Goal: Transaction & Acquisition: Purchase product/service

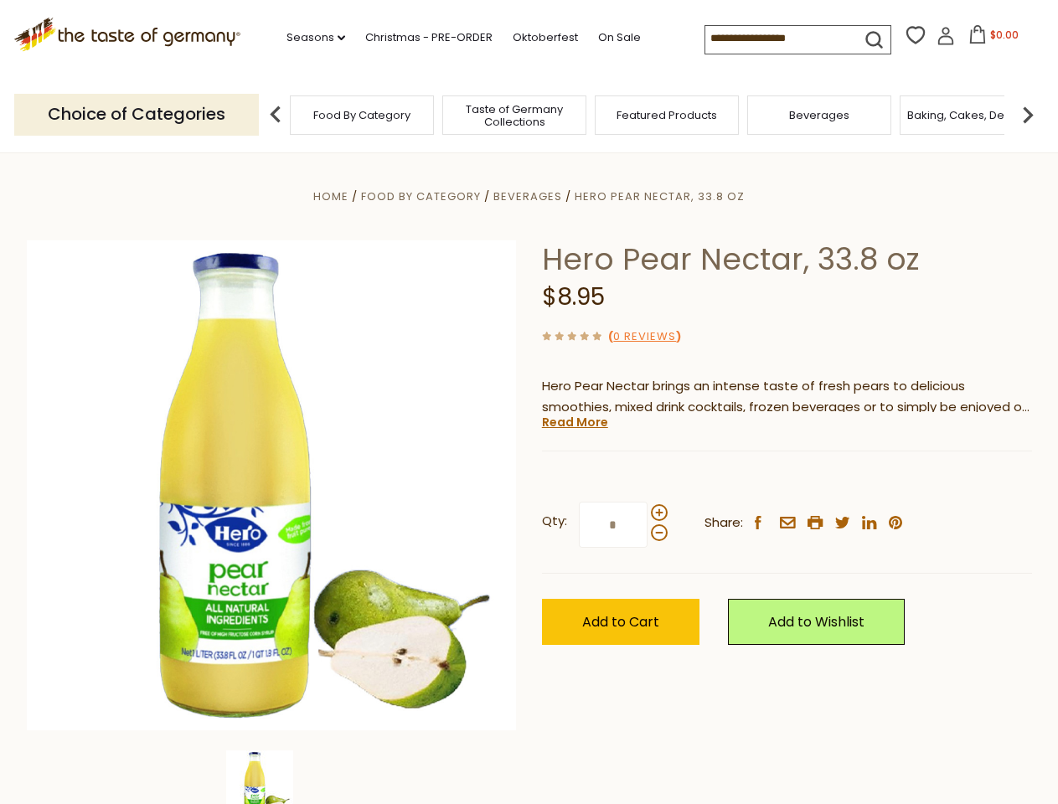
click at [528, 402] on div "Home Food By Category [GEOGRAPHIC_DATA] Hero Pear Nectar, 33.8 oz Hero Pear Nec…" at bounding box center [529, 508] width 1030 height 645
click at [309, 38] on link "Seasons dropdown_arrow" at bounding box center [315, 37] width 59 height 18
click at [777, 39] on input at bounding box center [776, 37] width 142 height 23
click at [990, 39] on span "$0.00" at bounding box center [1004, 35] width 28 height 14
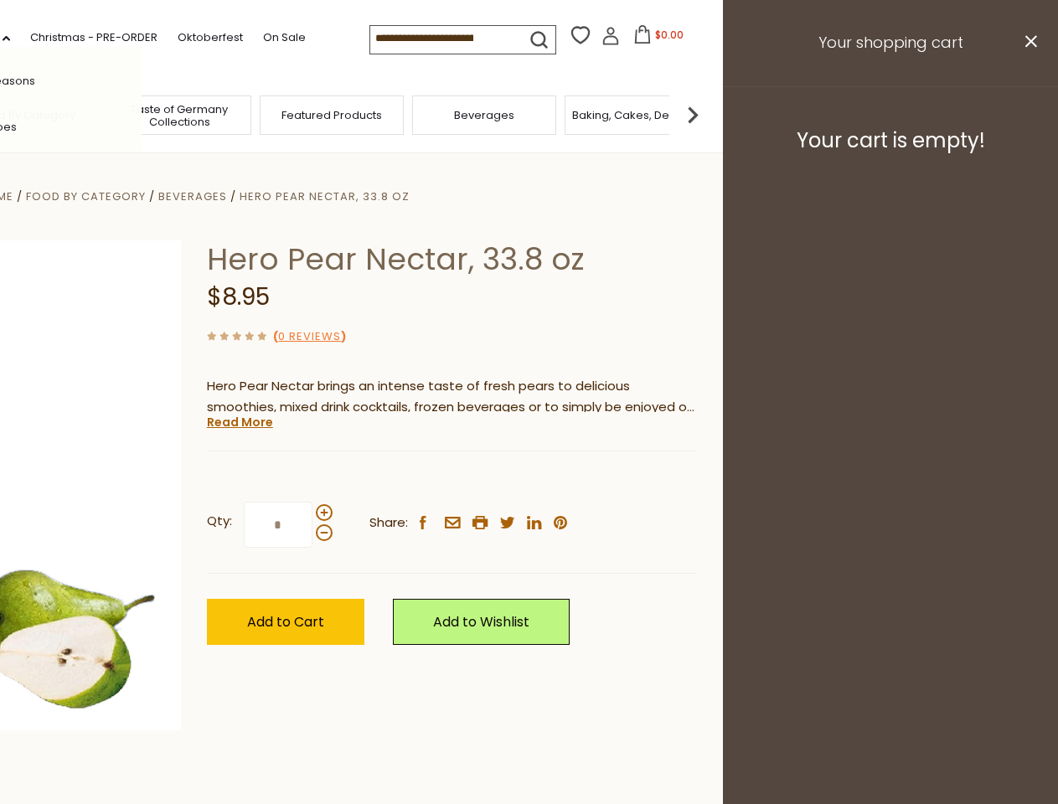
click at [142, 114] on div "All Seasons Recipes Game Day [DATE] [DATE] [DATE][PERSON_NAME] [DATE] Springfes…" at bounding box center [46, 402] width 190 height 710
click at [1027, 114] on footer "Your cart is empty!" at bounding box center [890, 140] width 335 height 108
click at [528, 478] on div "Qty: * Share: facebook email printer twitter linkedin pinterest" at bounding box center [452, 524] width 490 height 97
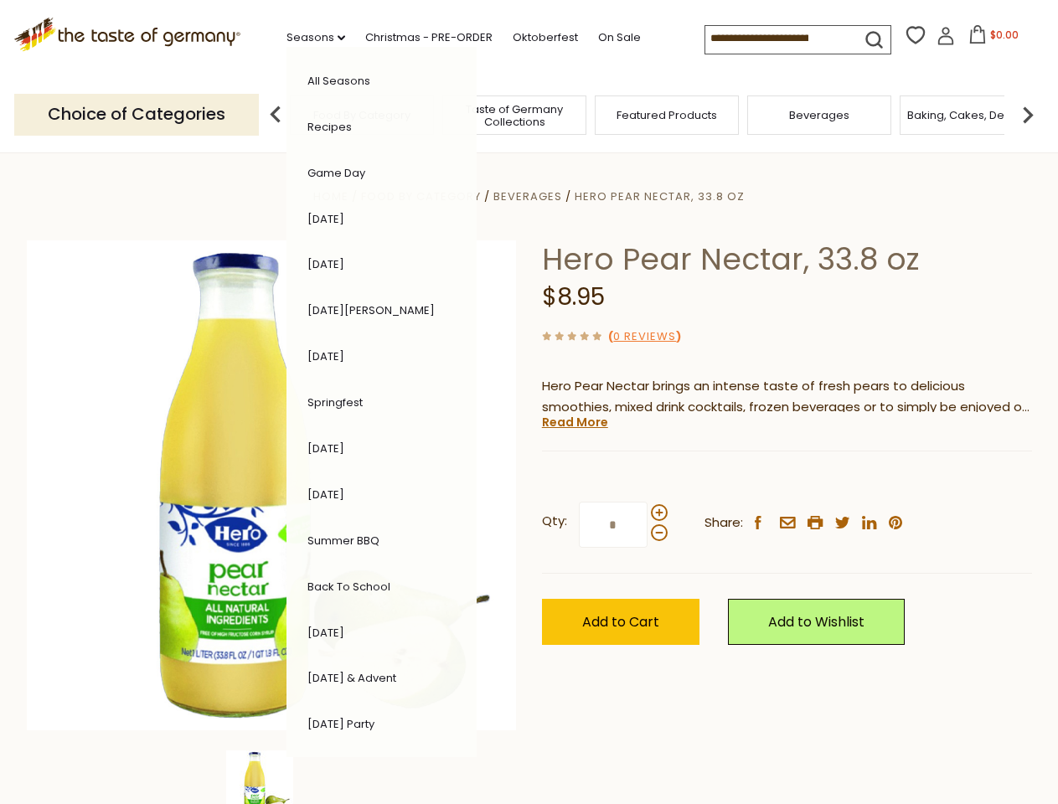
click at [271, 777] on div "Home Food By Category [GEOGRAPHIC_DATA] Hero Pear Nectar, 33.8 oz Hero Pear Nec…" at bounding box center [529, 508] width 1030 height 645
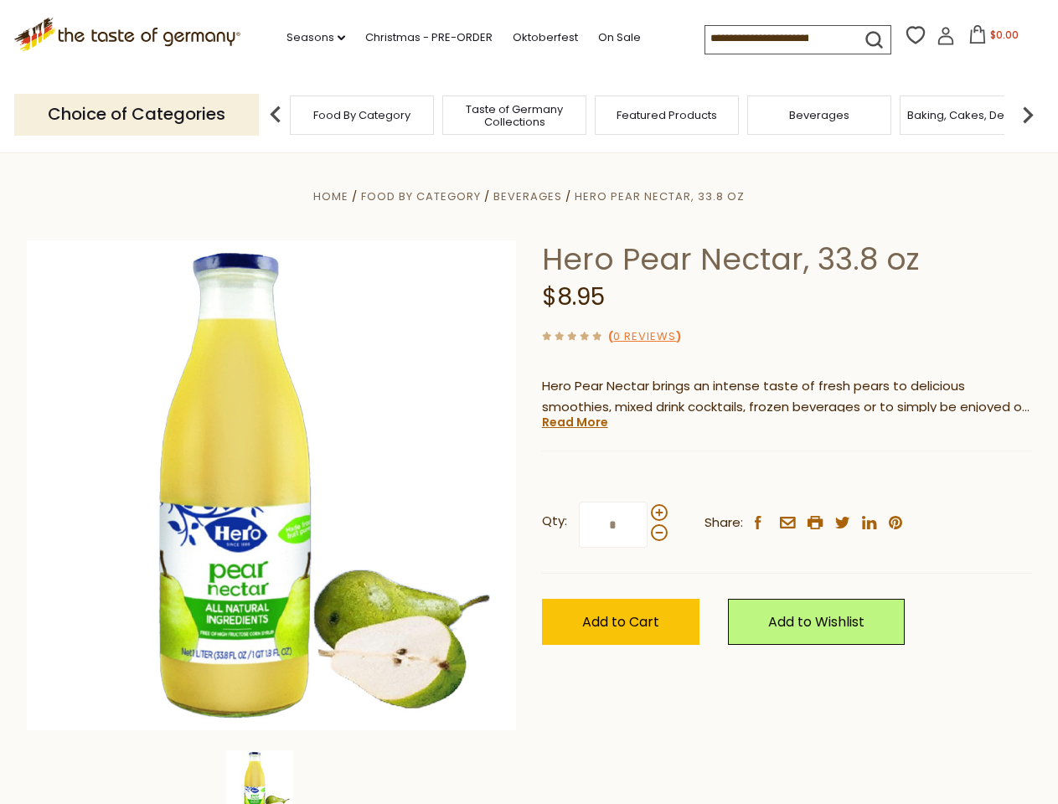
click at [271, 777] on img at bounding box center [259, 783] width 67 height 67
click at [574, 422] on link "Read More" at bounding box center [575, 422] width 66 height 17
